Goal: Task Accomplishment & Management: Use online tool/utility

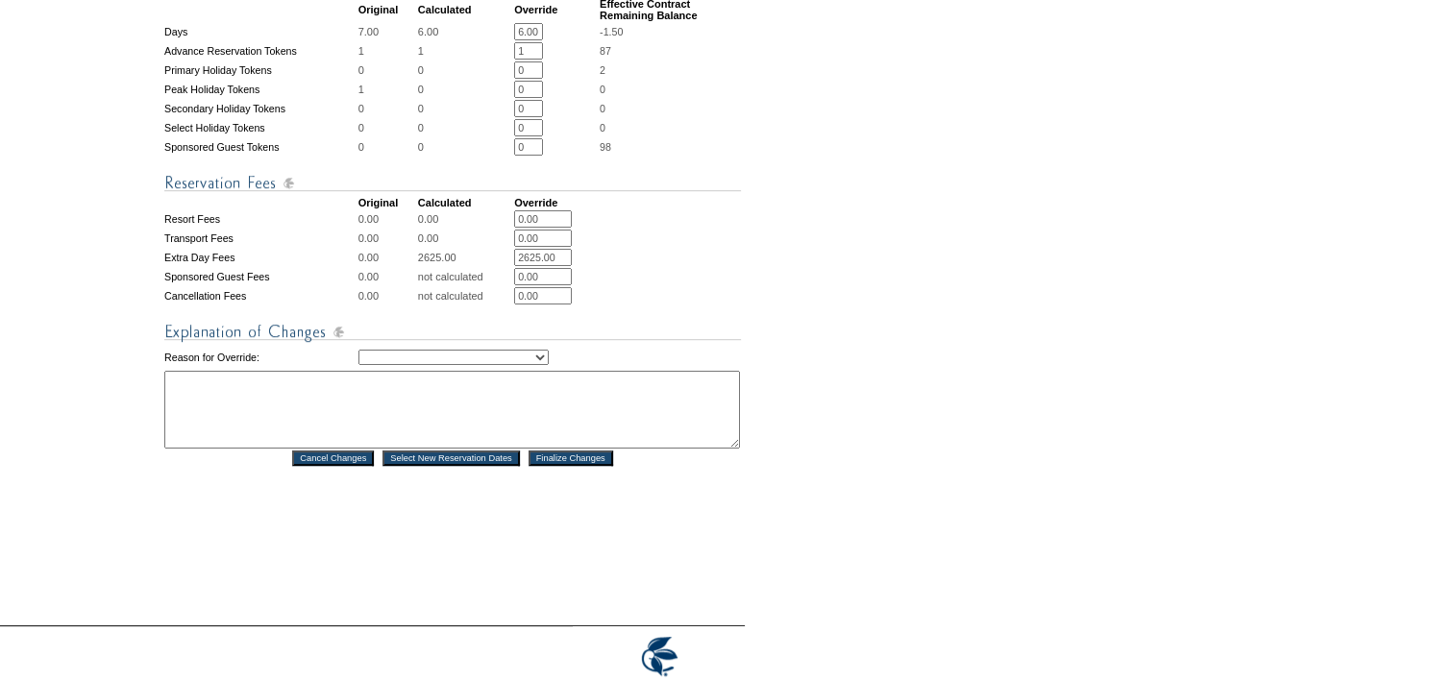
scroll to position [769, 0]
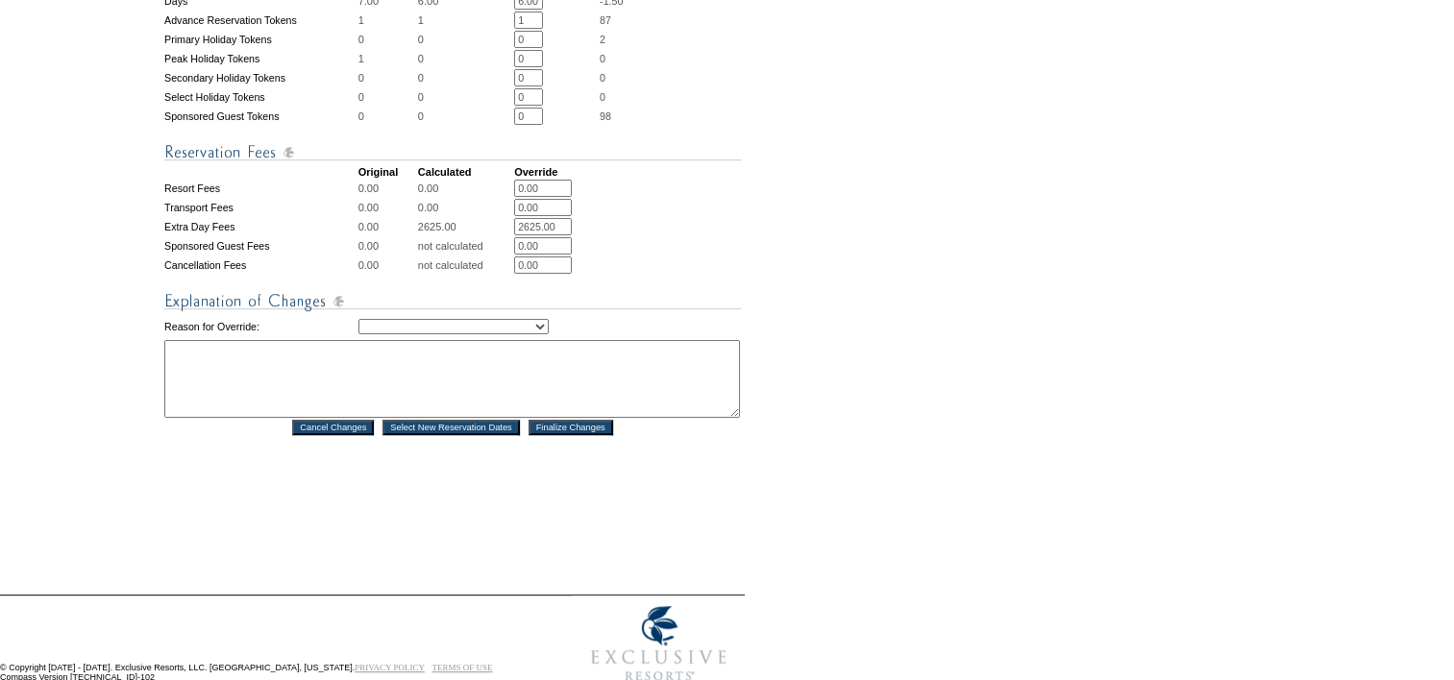
click at [473, 334] on select "Creating Continuous Stay Days Rebooked After Cancellation Editing Occupant Expe…" at bounding box center [453, 326] width 190 height 15
select select "1043"
click at [358, 334] on select "Creating Continuous Stay Days Rebooked After Cancellation Editing Occupant Expe…" at bounding box center [453, 326] width 190 height 15
click at [345, 406] on textarea at bounding box center [452, 379] width 576 height 78
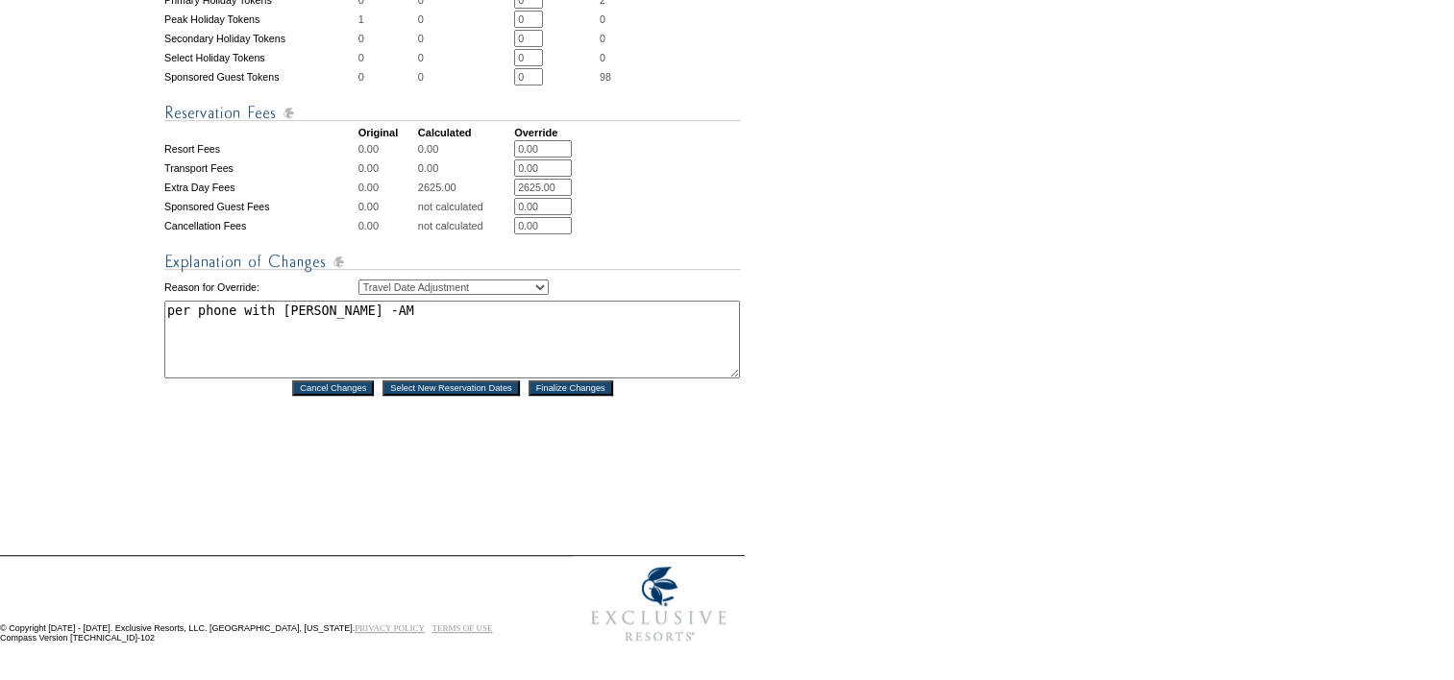
scroll to position [830, 0]
type textarea "per phone with [PERSON_NAME] -AM"
click at [594, 386] on input "Finalize Changes" at bounding box center [570, 387] width 85 height 15
